Goal: Communication & Community: Answer question/provide support

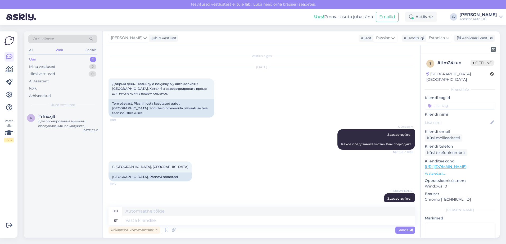
scroll to position [368, 0]
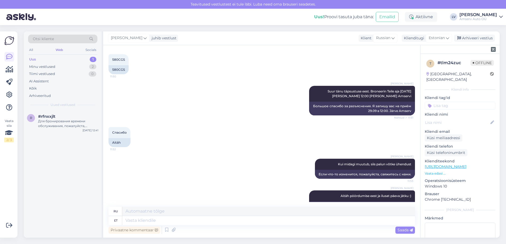
click at [58, 59] on div "Uus 1" at bounding box center [62, 59] width 69 height 7
click at [54, 122] on div "Для бронирования времени обслуживания, пожалуйста, укажите свои контактные данн…" at bounding box center [68, 124] width 60 height 10
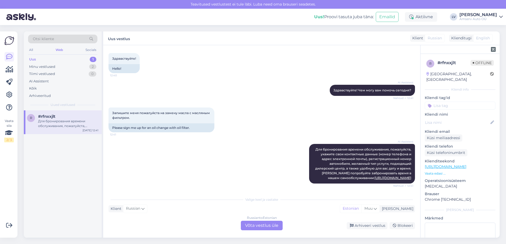
scroll to position [35, 0]
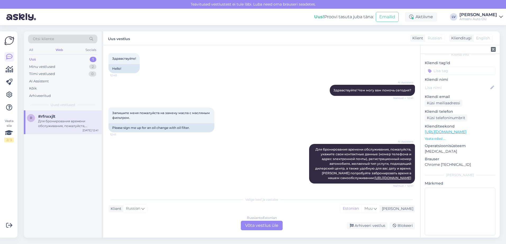
click at [451, 67] on input at bounding box center [459, 71] width 71 height 8
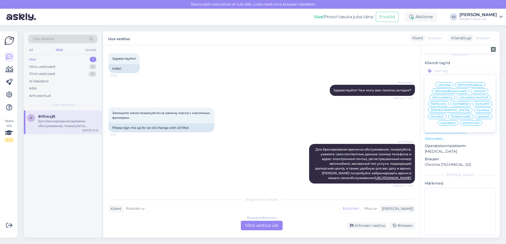
click at [475, 90] on span "remont" at bounding box center [479, 91] width 12 height 3
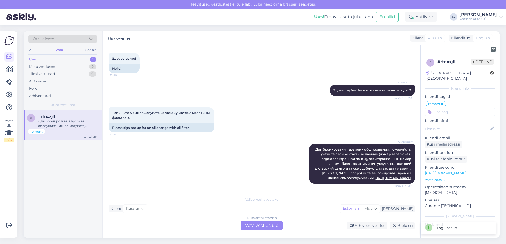
scroll to position [0, 0]
click at [369, 225] on div "Arhiveeri vestlus" at bounding box center [366, 225] width 41 height 7
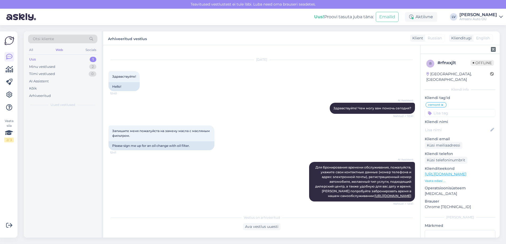
scroll to position [12, 0]
click at [54, 120] on div at bounding box center [68, 121] width 60 height 5
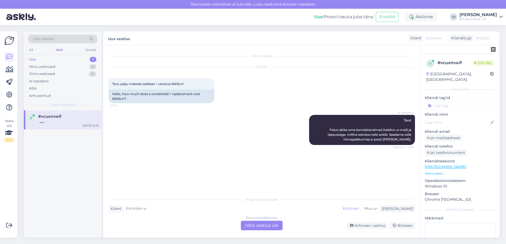
click at [270, 226] on div "Estonian to Estonian Võta vestlus üle" at bounding box center [262, 226] width 42 height 10
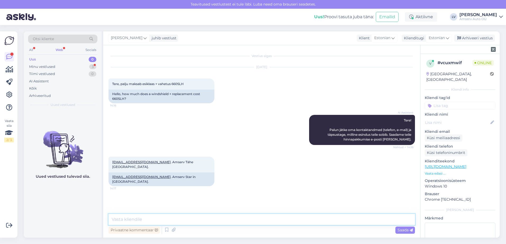
click at [187, 221] on textarea at bounding box center [261, 219] width 306 height 11
click at [216, 217] on textarea at bounding box center [261, 219] width 306 height 11
type textarea "Tere"
type textarea "Suur tänu pöördumise eest , saadame Teile hinnapakkumise"
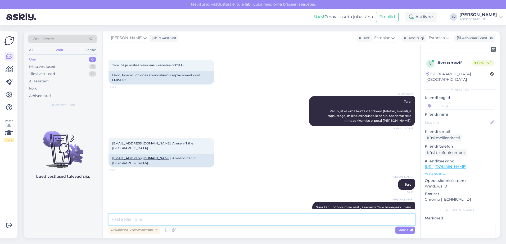
click at [303, 220] on textarea at bounding box center [261, 219] width 306 height 11
type textarea "Kas saame veel abiks olla?"
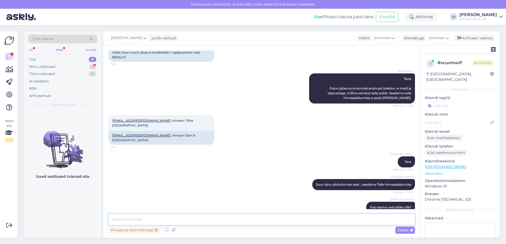
scroll to position [64, 0]
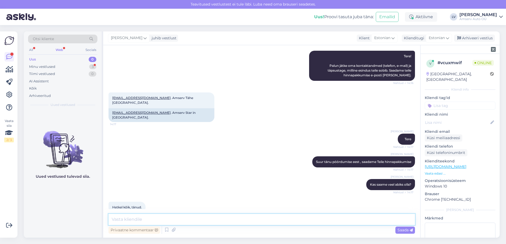
click at [328, 222] on textarea at bounding box center [261, 219] width 306 height 11
type textarea "a"
type textarea "ilusat päeva jätku Teile! :)"
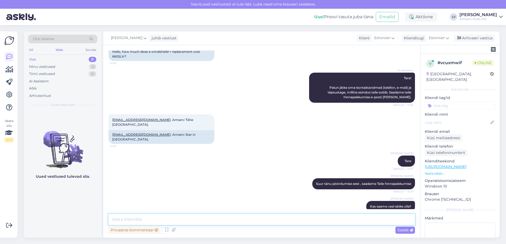
scroll to position [0, 0]
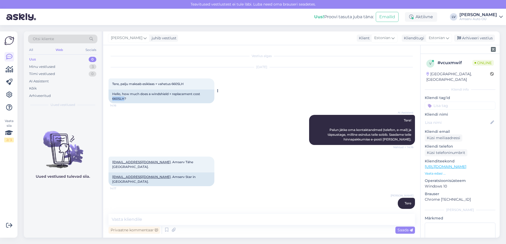
drag, startPoint x: 125, startPoint y: 98, endPoint x: 112, endPoint y: 99, distance: 12.7
click at [112, 99] on div "Hello, how much does a windshield + replacement cost 660SLH?" at bounding box center [161, 97] width 106 height 14
copy div "660SLH"
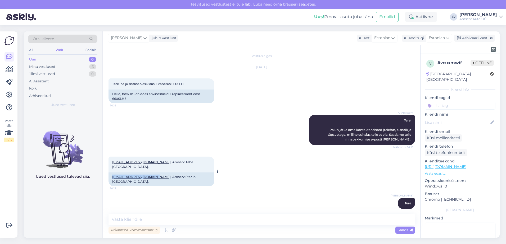
drag, startPoint x: 111, startPoint y: 172, endPoint x: 156, endPoint y: 171, distance: 45.7
click at [156, 173] on div "[EMAIL_ADDRESS][DOMAIN_NAME] . Amserv Star in [GEOGRAPHIC_DATA]." at bounding box center [161, 180] width 106 height 14
drag, startPoint x: 156, startPoint y: 171, endPoint x: 150, endPoint y: 171, distance: 5.8
copy link "[EMAIL_ADDRESS][DOMAIN_NAME]"
